Goal: Download file/media

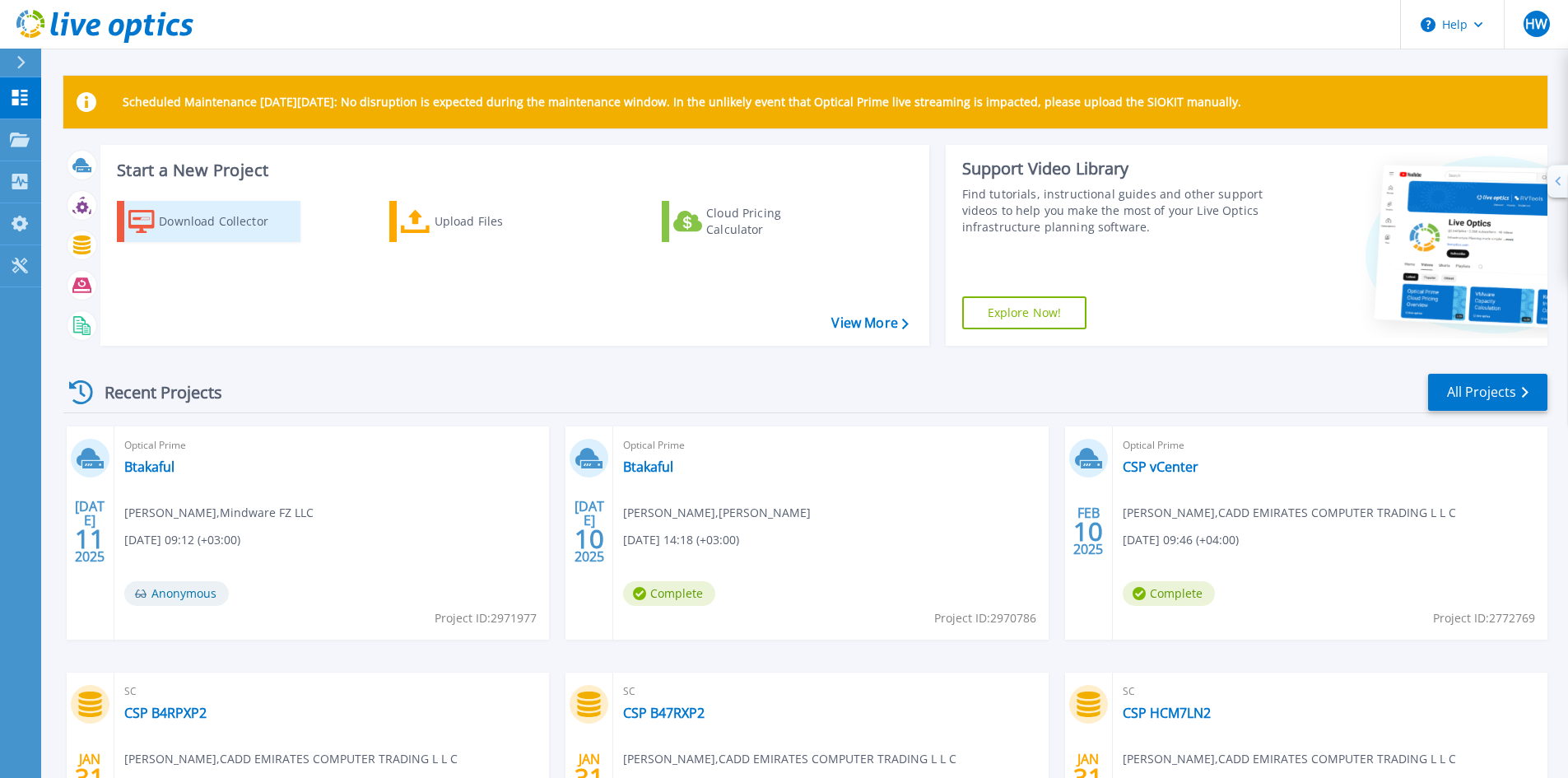
click at [225, 219] on div "Download Collector" at bounding box center [225, 220] width 132 height 32
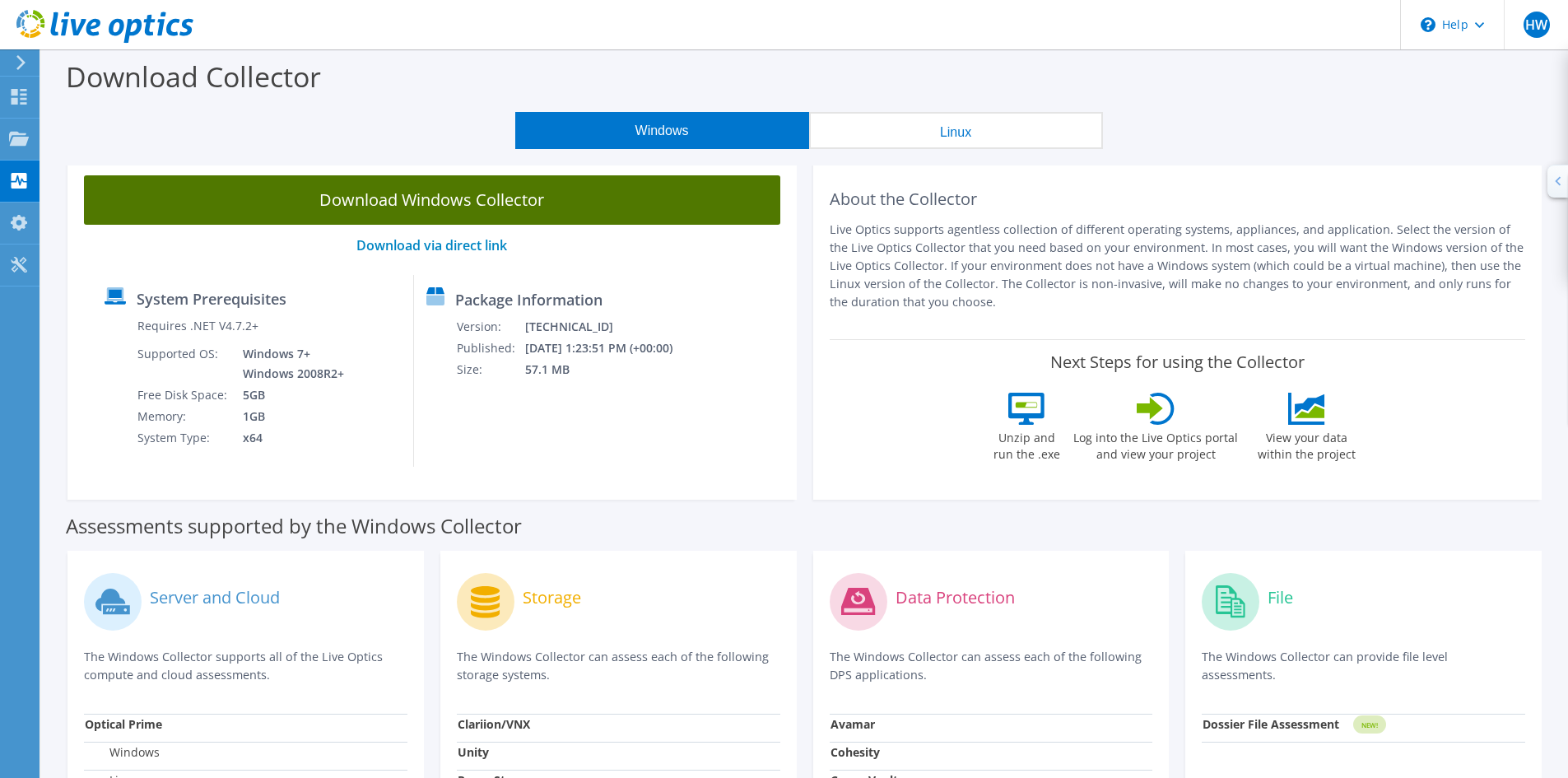
click at [433, 204] on link "Download Windows Collector" at bounding box center [432, 200] width 696 height 49
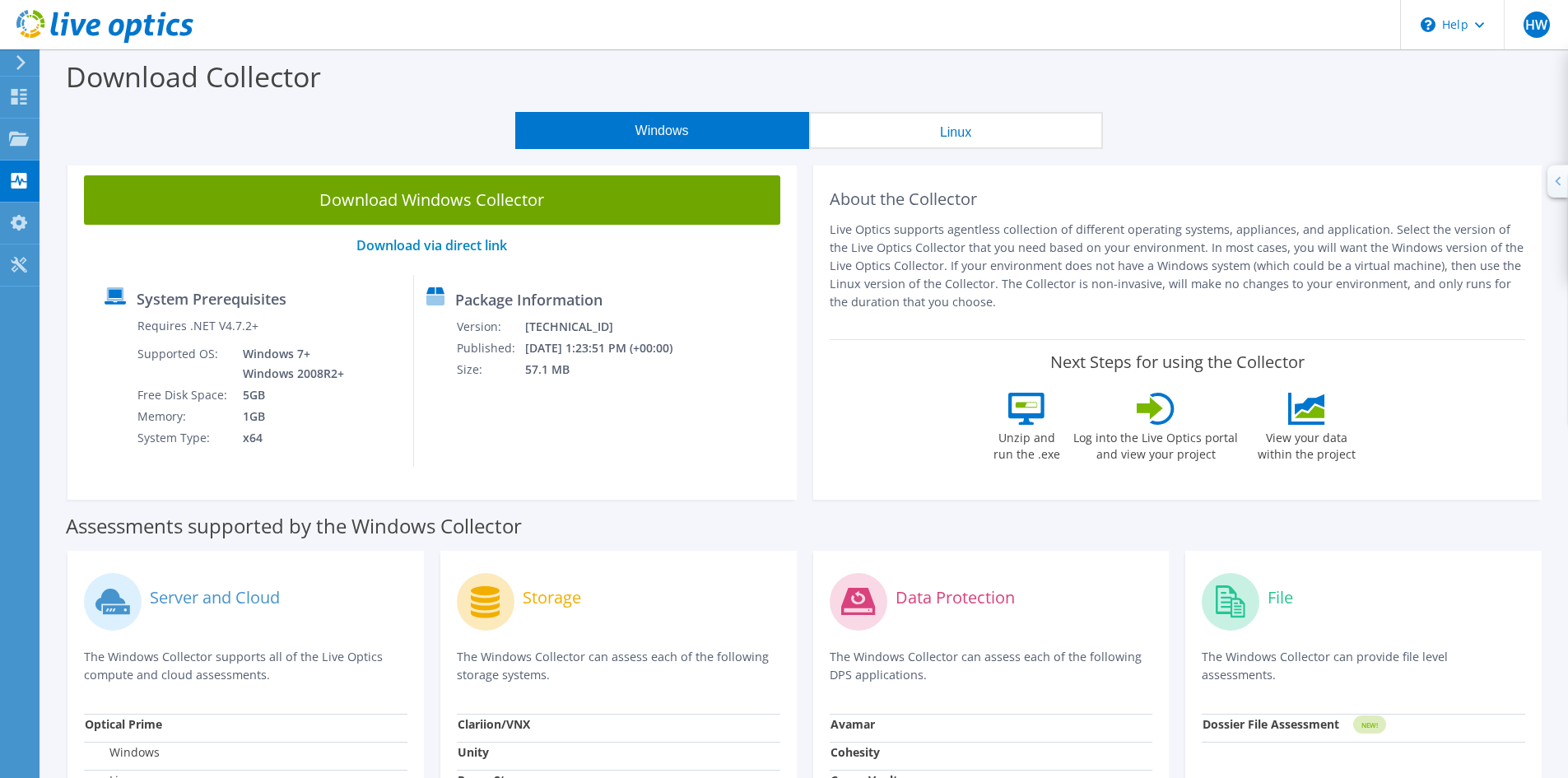
click at [151, 32] on use at bounding box center [105, 26] width 177 height 32
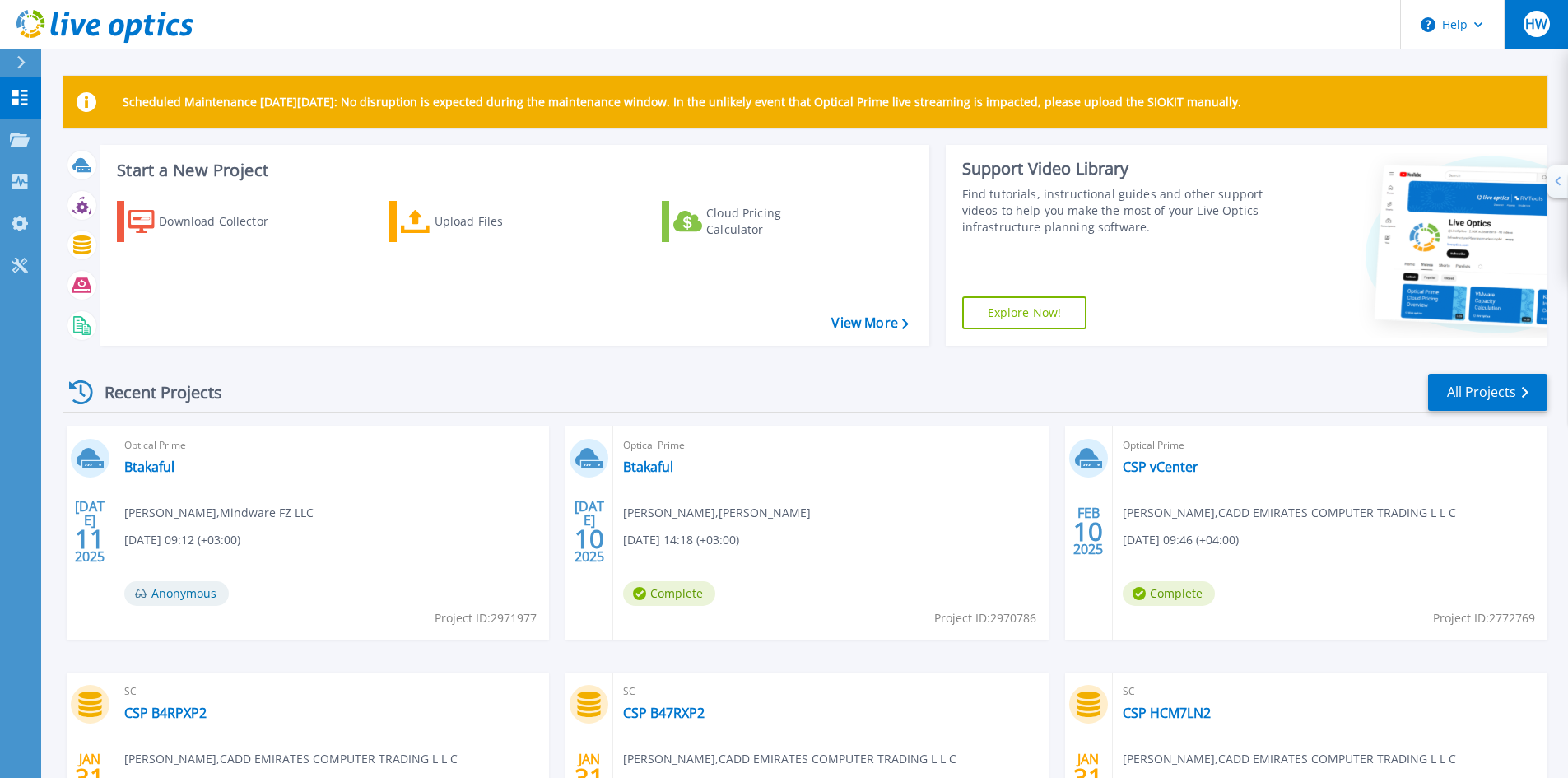
click at [1552, 12] on button "HW" at bounding box center [1536, 24] width 64 height 48
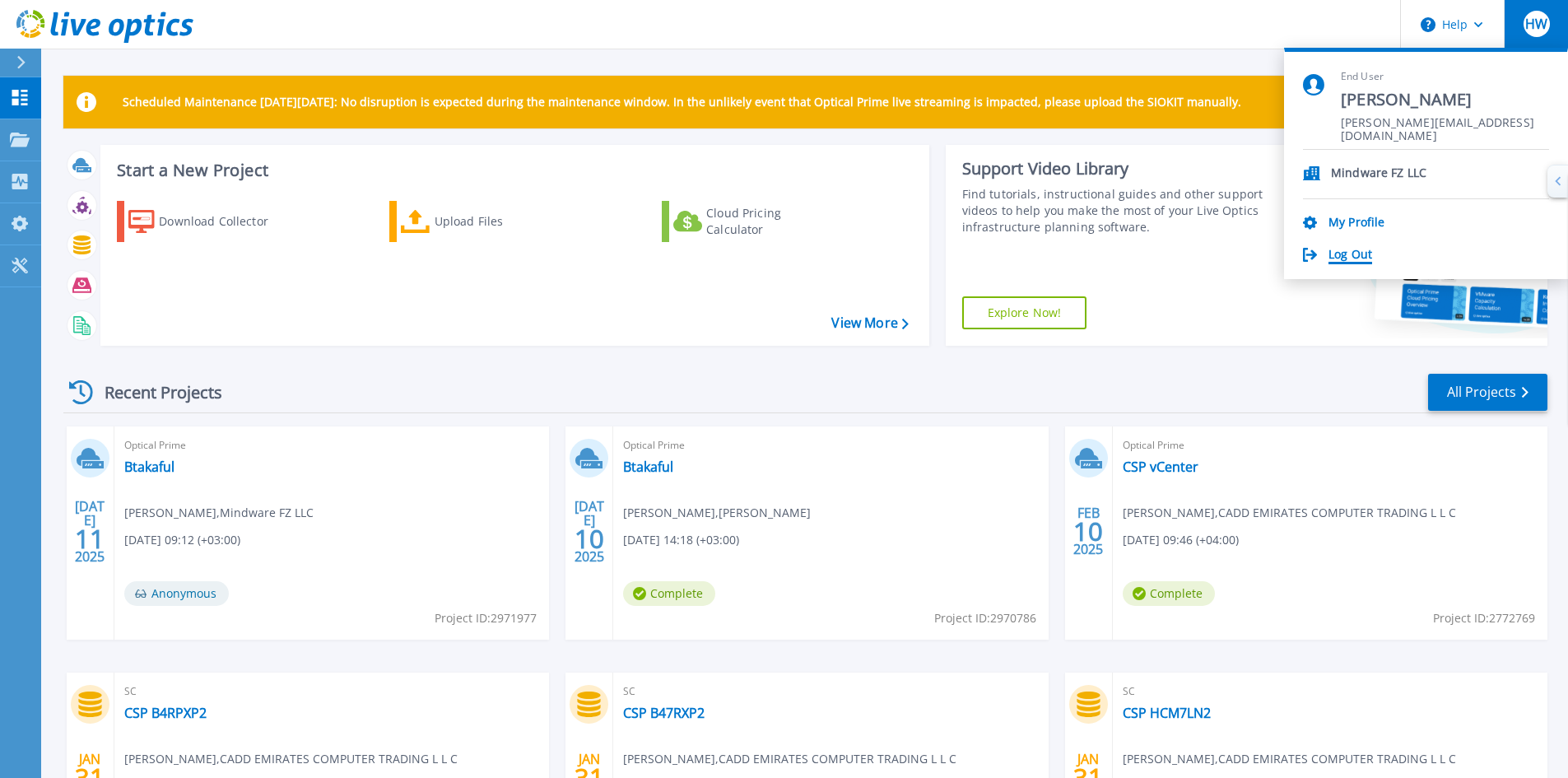
click at [1349, 256] on link "Log Out" at bounding box center [1350, 256] width 43 height 16
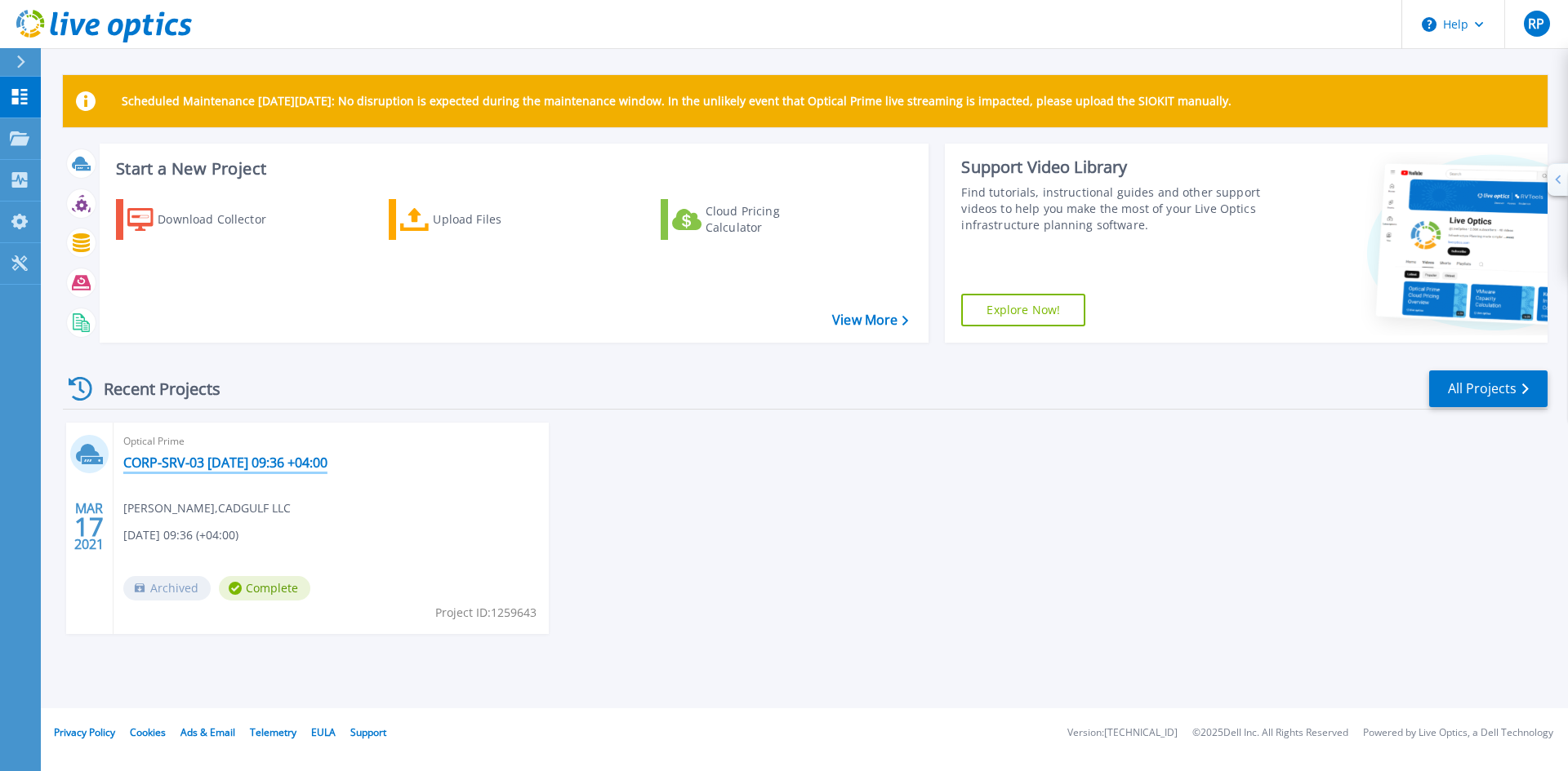
click at [261, 467] on link "CORP-SRV-03 [DATE] 09:36 +04:00" at bounding box center [224, 462] width 204 height 17
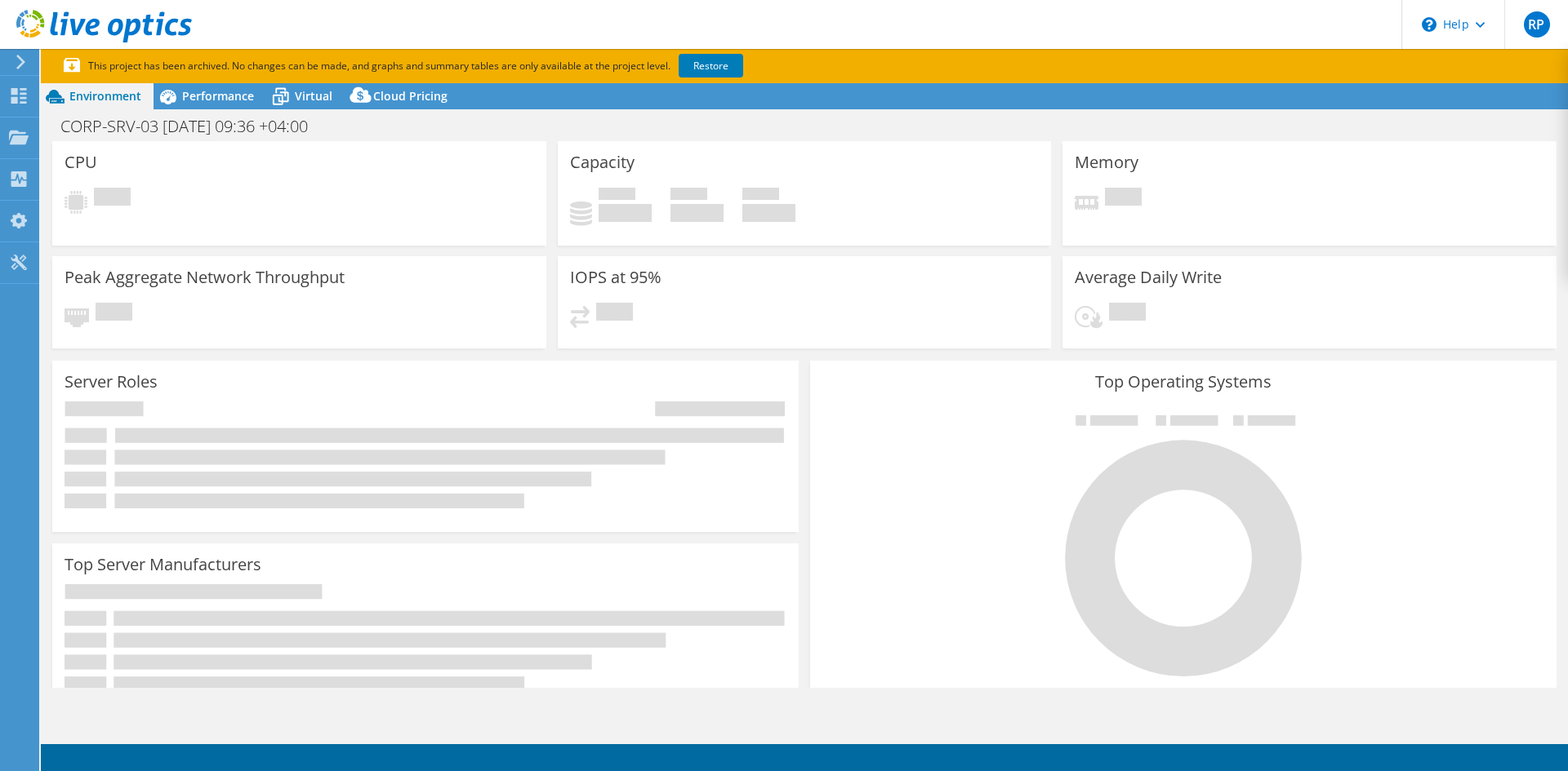
select select "USD"
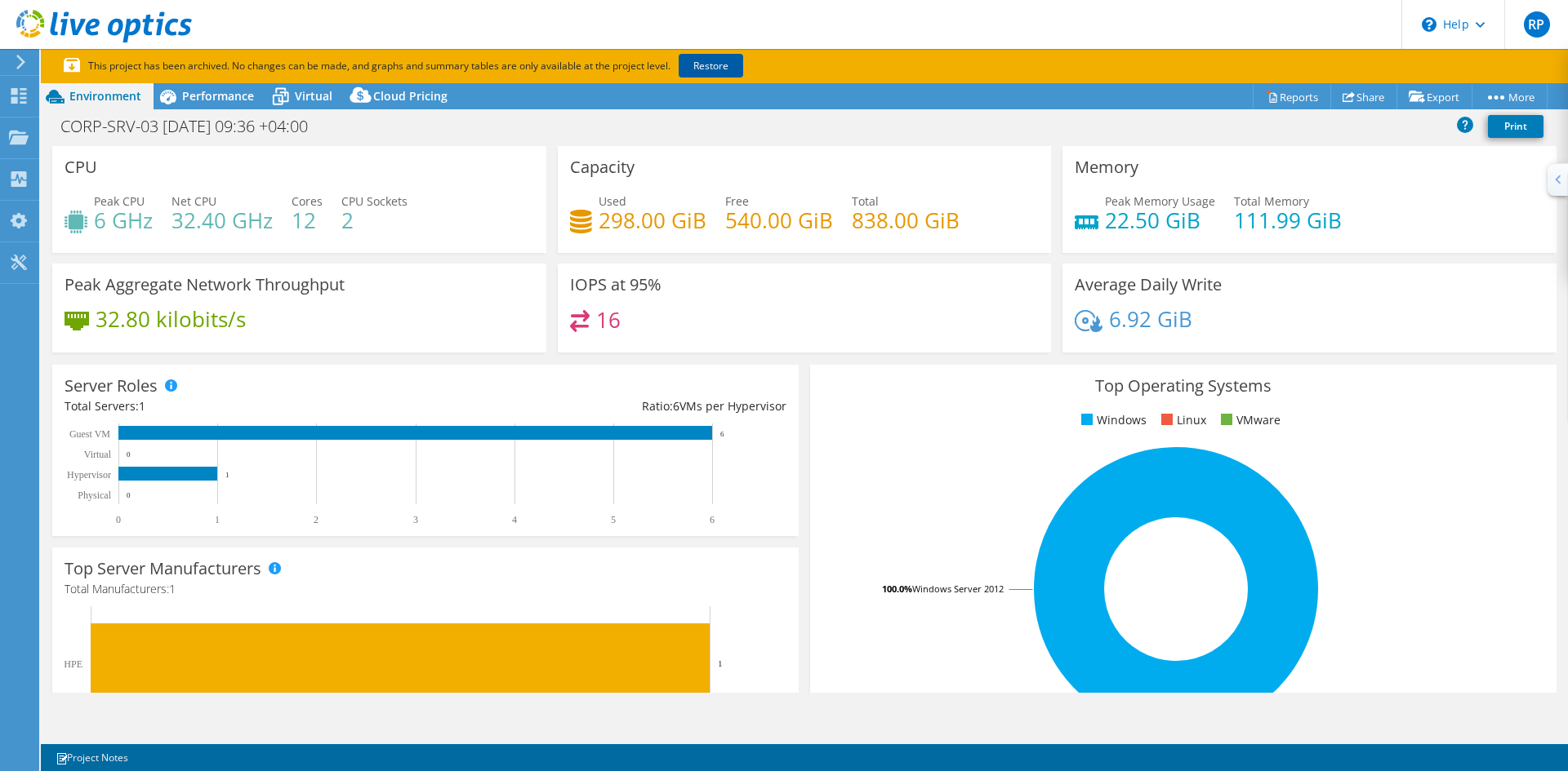
click at [705, 73] on link "Restore" at bounding box center [711, 65] width 64 height 23
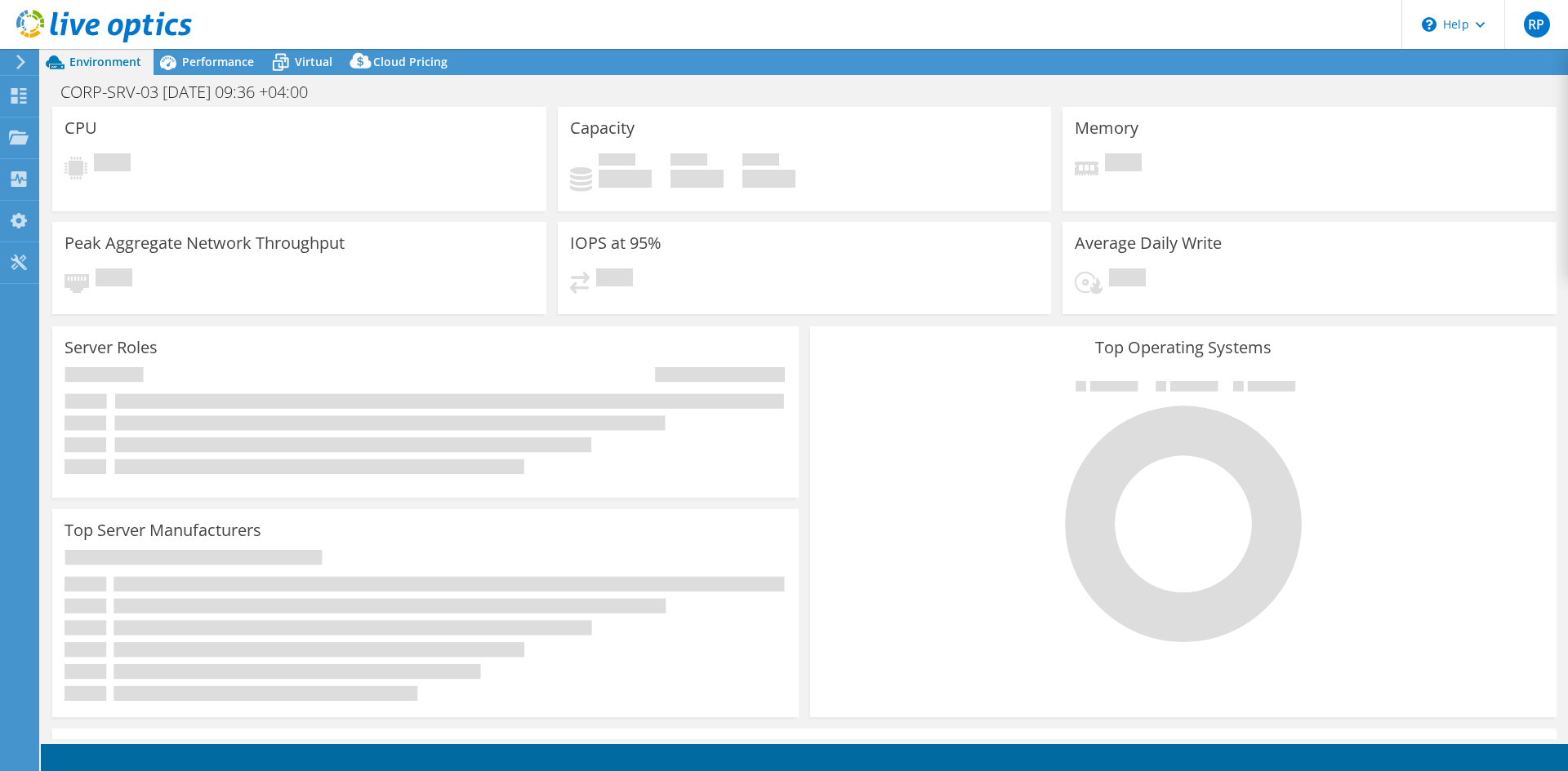
select select "USD"
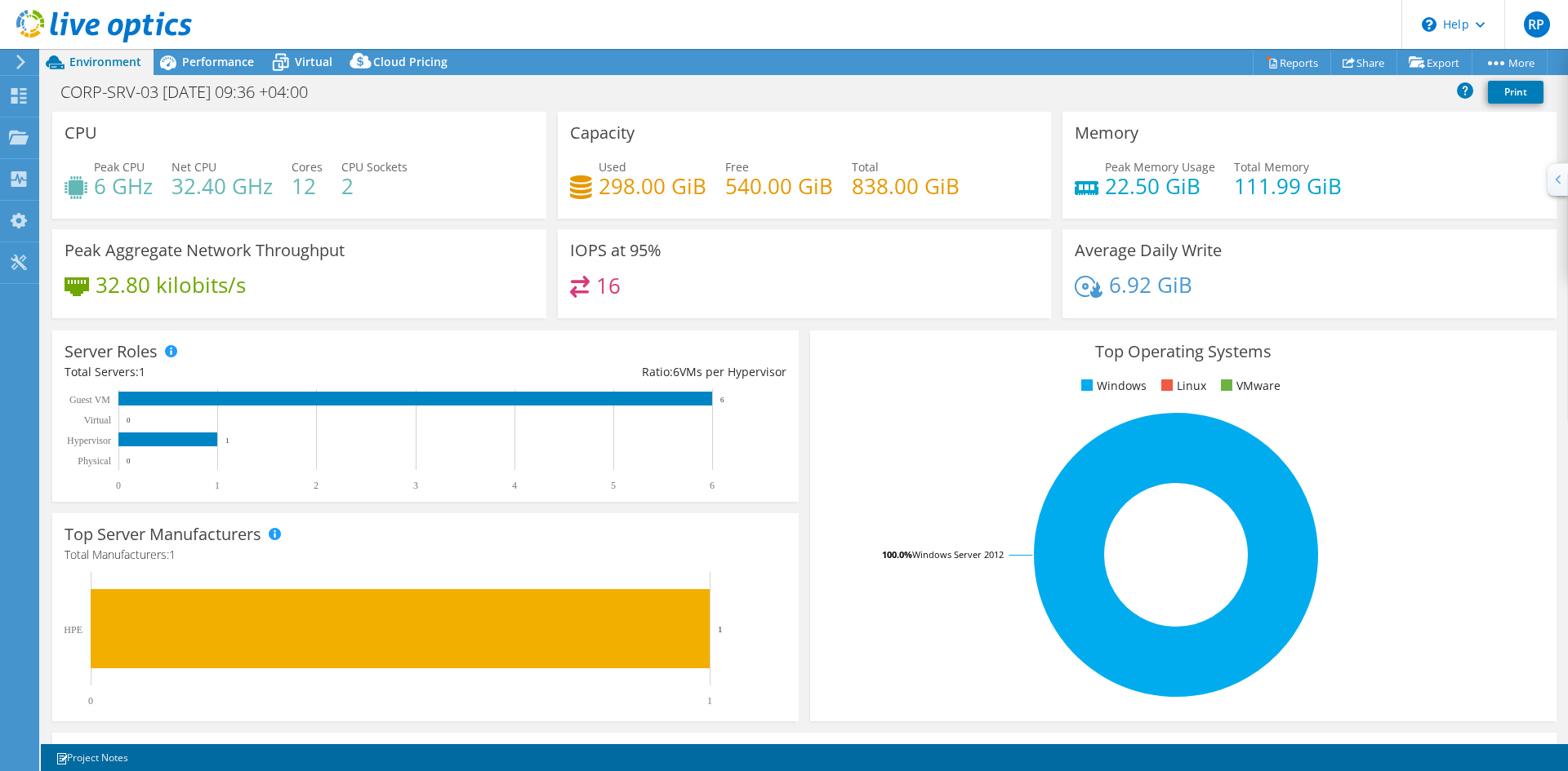
click at [1352, 401] on div "Top Operating Systems Windows Linux VMware 100.0% Windows Server 2012" at bounding box center [1183, 525] width 746 height 391
click at [1540, 17] on span "RP" at bounding box center [1536, 24] width 26 height 26
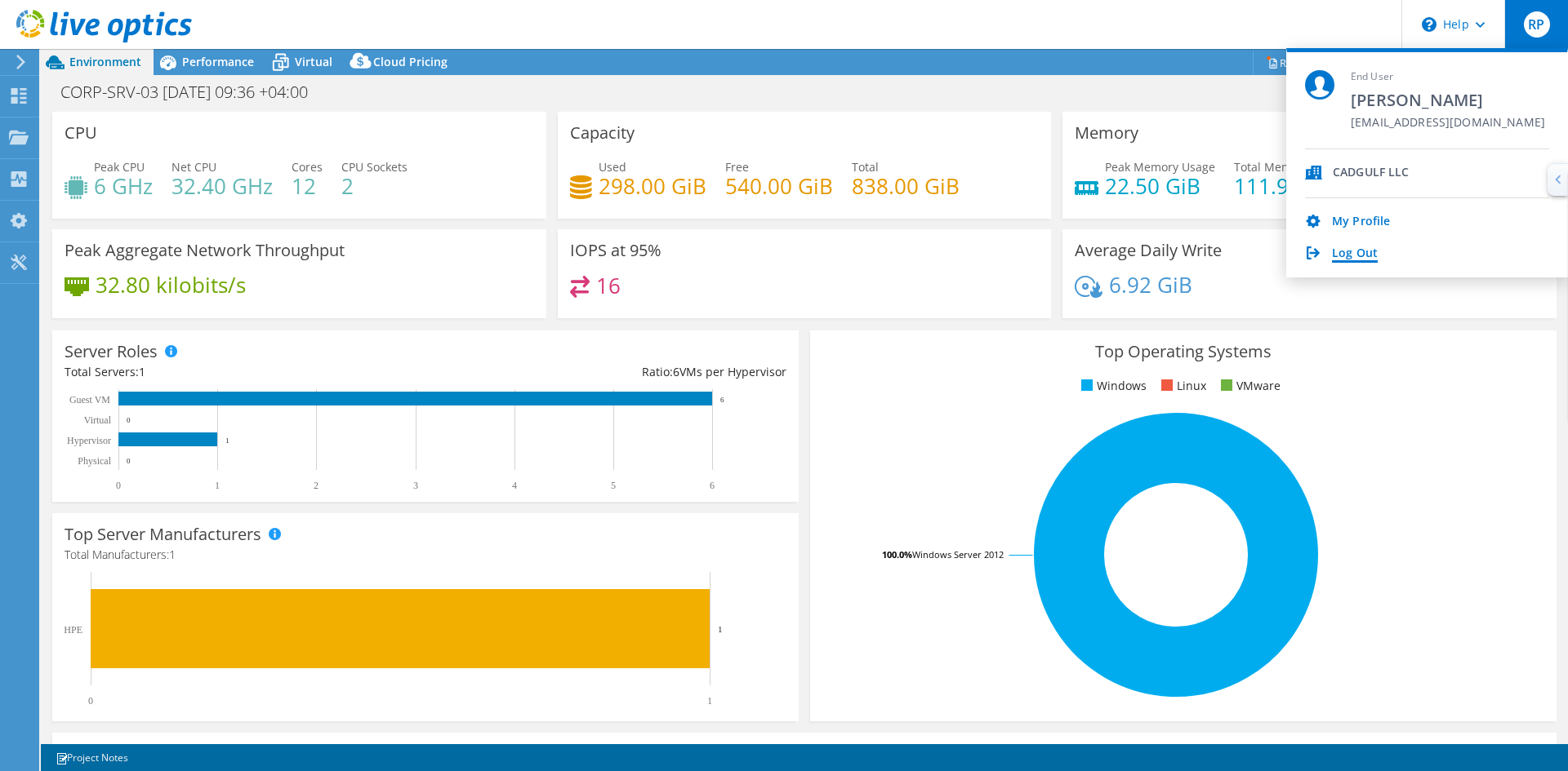
click at [1352, 258] on link "Log Out" at bounding box center [1354, 254] width 46 height 16
